Goal: Complete application form

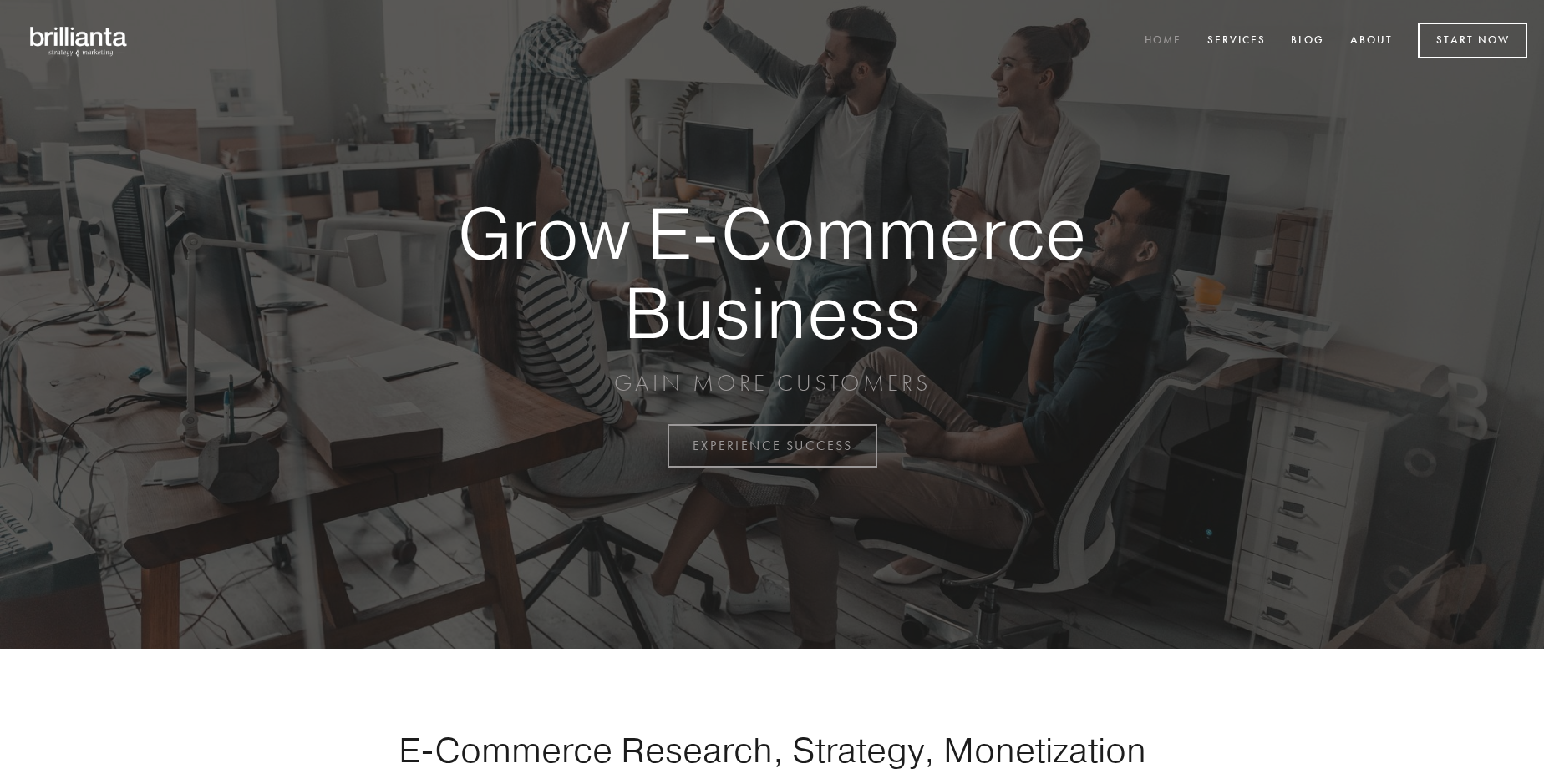
scroll to position [4379, 0]
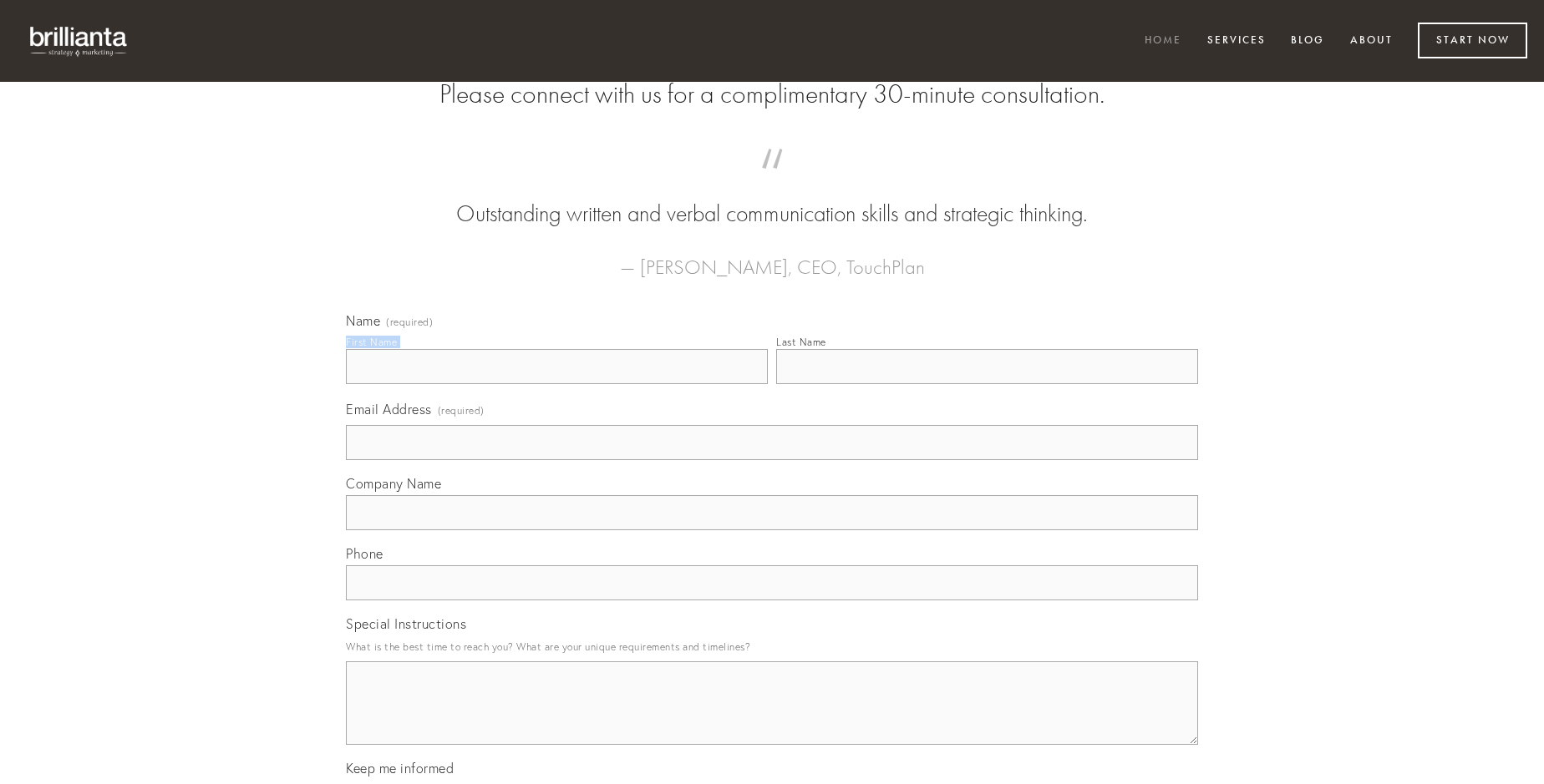
type input "[PERSON_NAME]"
click at [987, 384] on input "Last Name" at bounding box center [987, 366] width 422 height 35
type input "[PERSON_NAME]"
click at [772, 460] on input "Email Address (required)" at bounding box center [772, 442] width 852 height 35
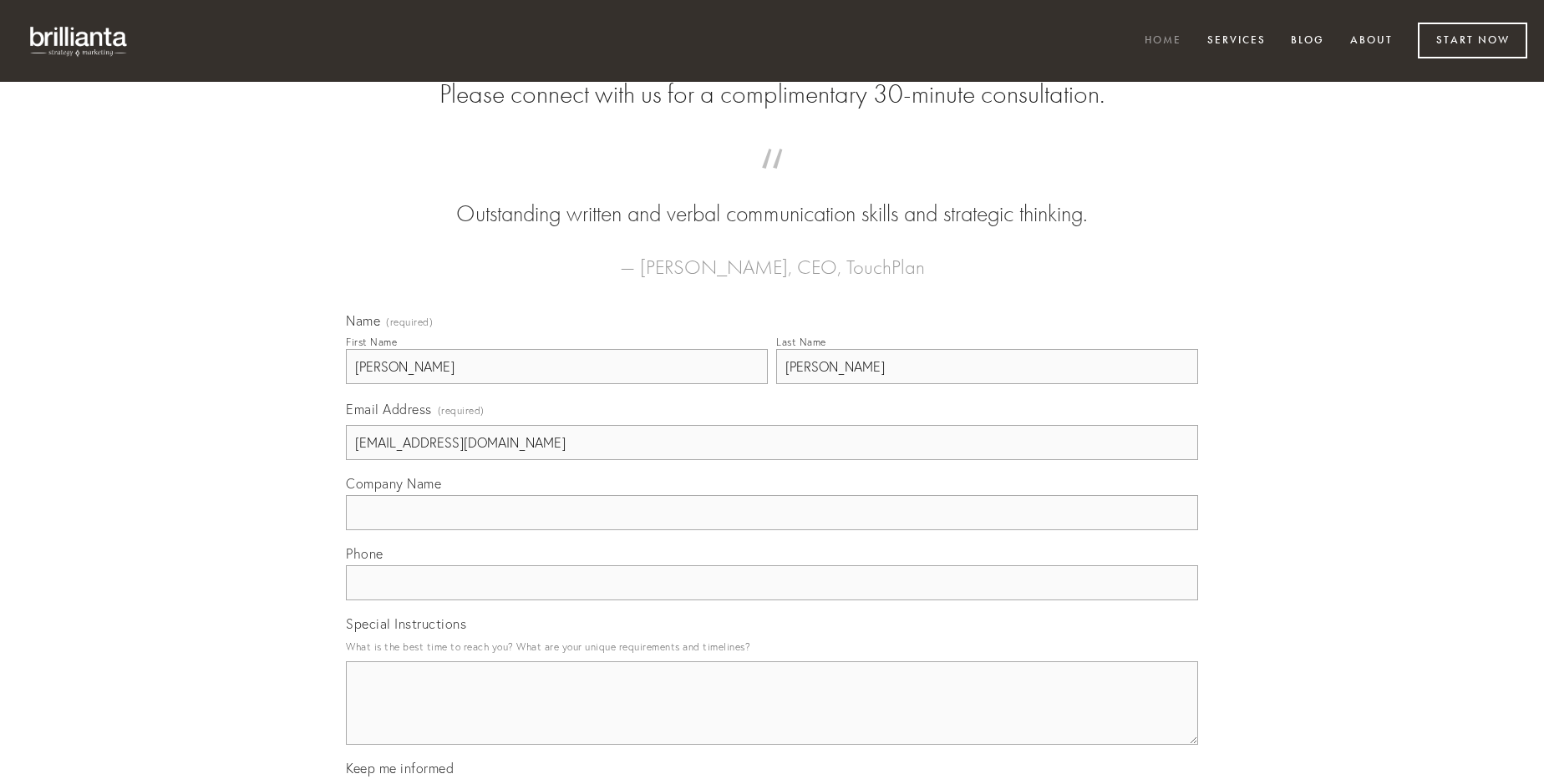
type input "[EMAIL_ADDRESS][DOMAIN_NAME]"
click at [772, 531] on input "Company Name" at bounding box center [772, 512] width 852 height 35
type input "voveo"
click at [772, 600] on input "text" at bounding box center [772, 582] width 852 height 35
click at [772, 718] on textarea "Special Instructions" at bounding box center [772, 702] width 852 height 83
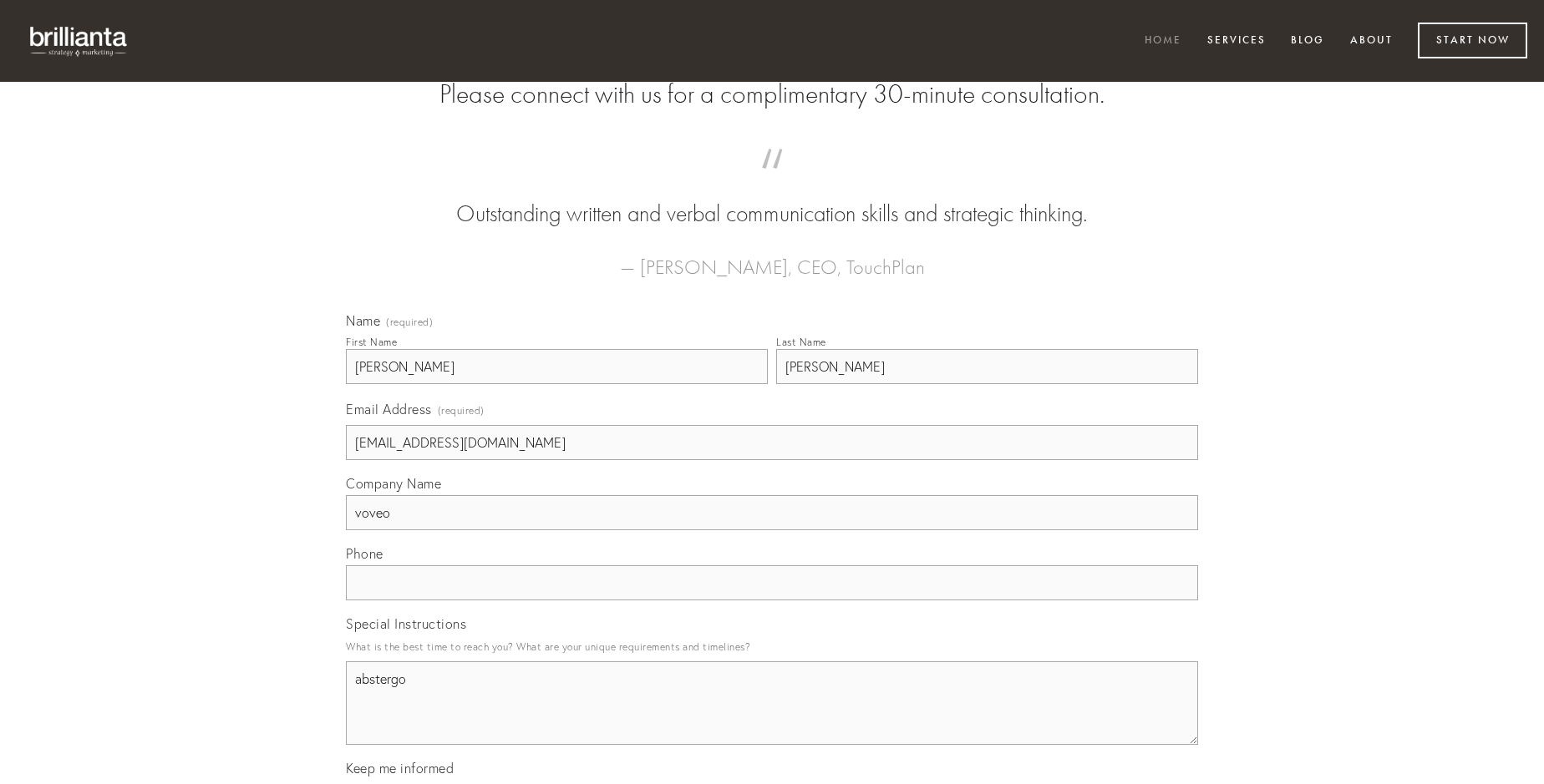
type textarea "abstergo"
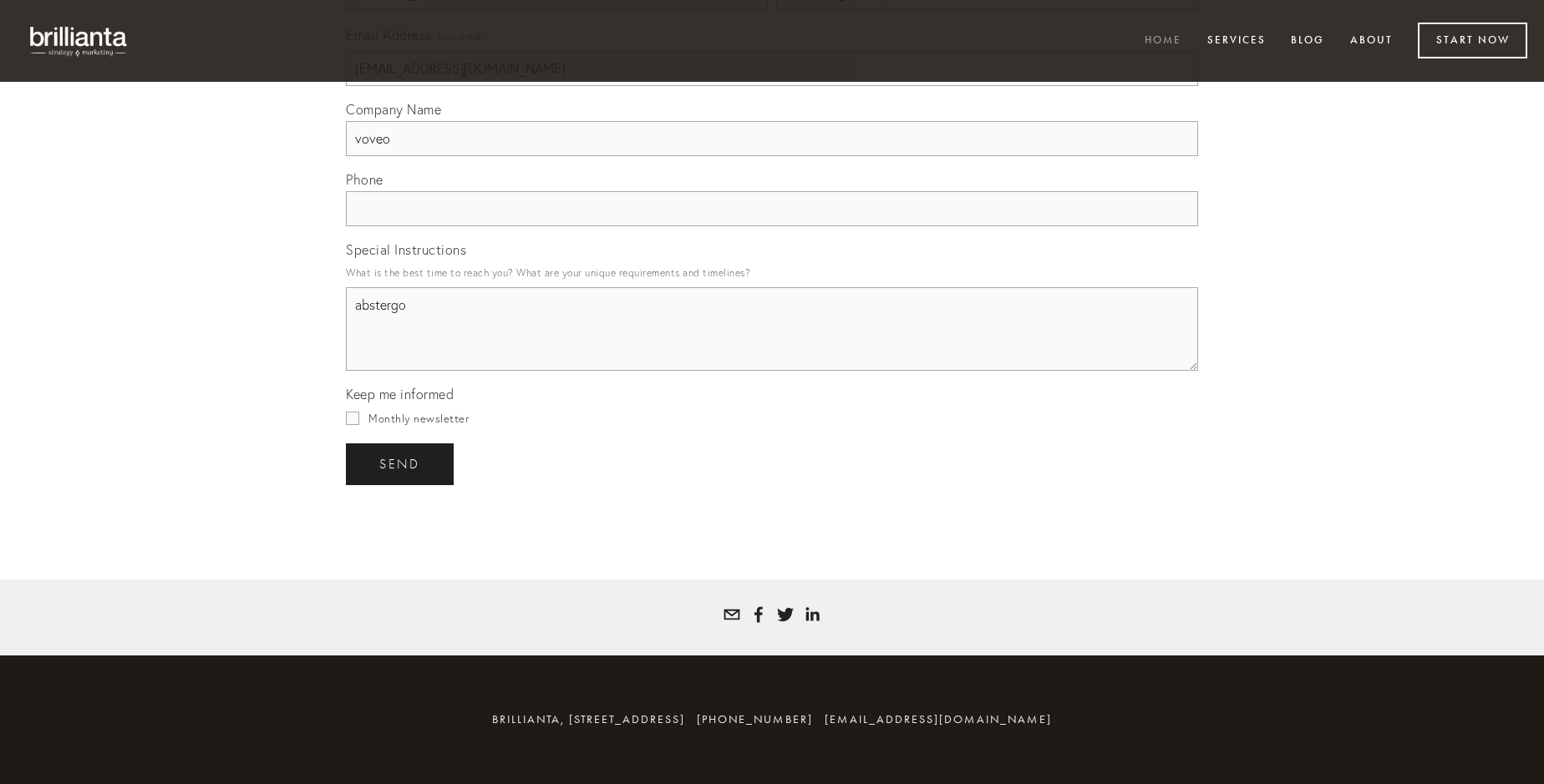
click at [401, 463] on span "send" at bounding box center [400, 464] width 41 height 15
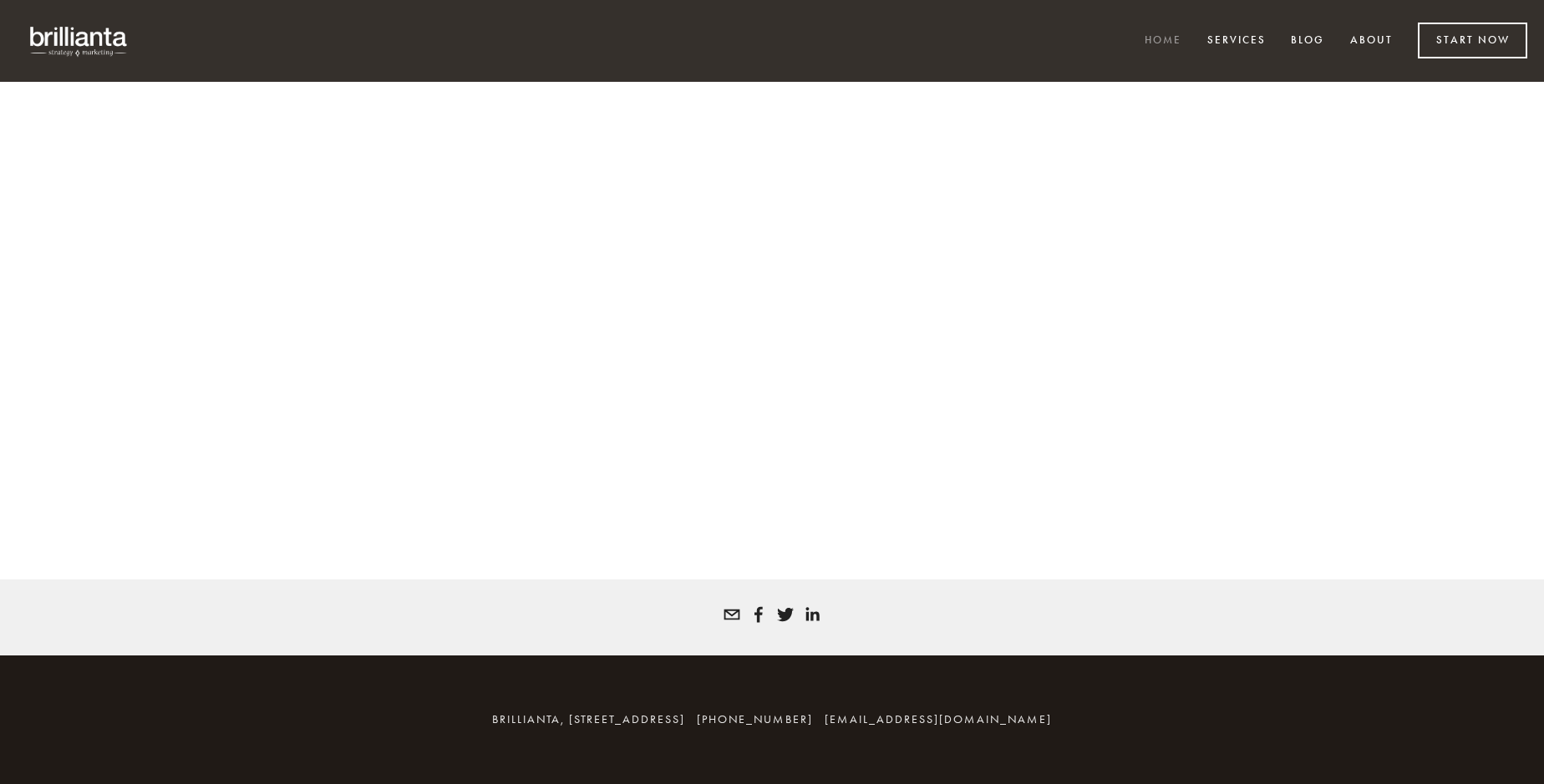
scroll to position [4356, 0]
